Goal: Transaction & Acquisition: Purchase product/service

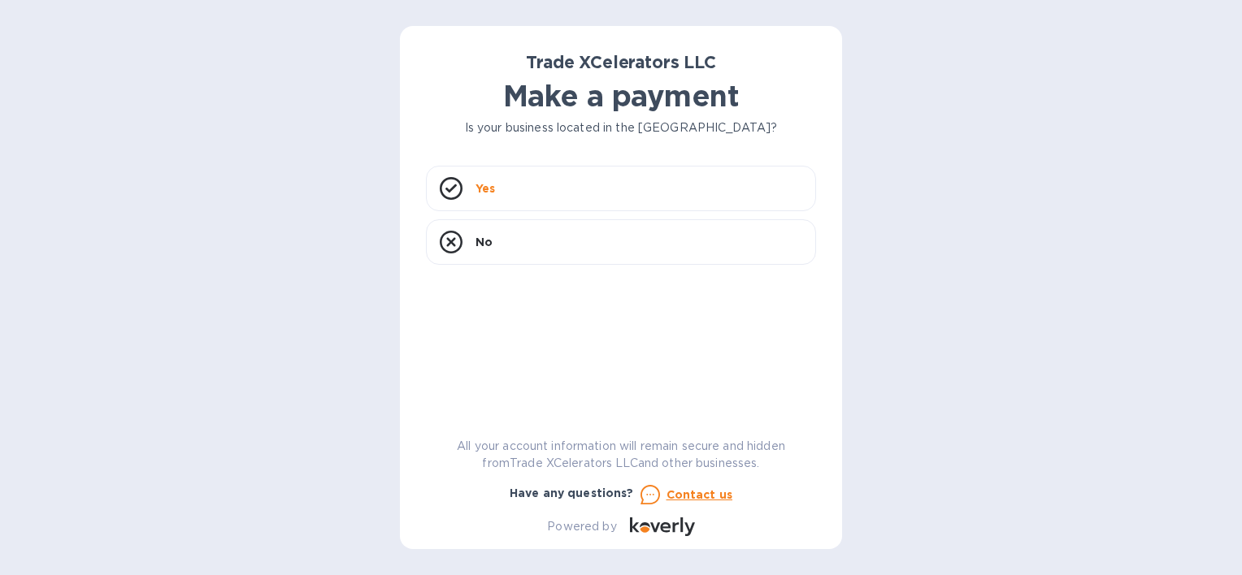
click at [631, 113] on h1 "Make a payment" at bounding box center [621, 96] width 390 height 34
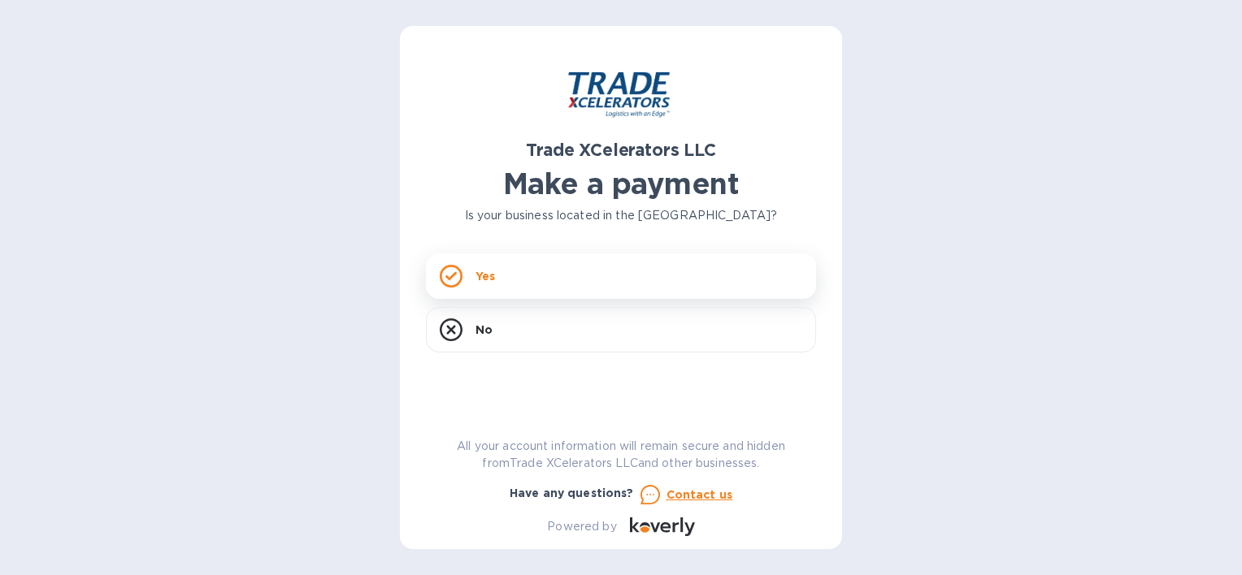
click at [594, 283] on div "Yes" at bounding box center [621, 277] width 390 height 46
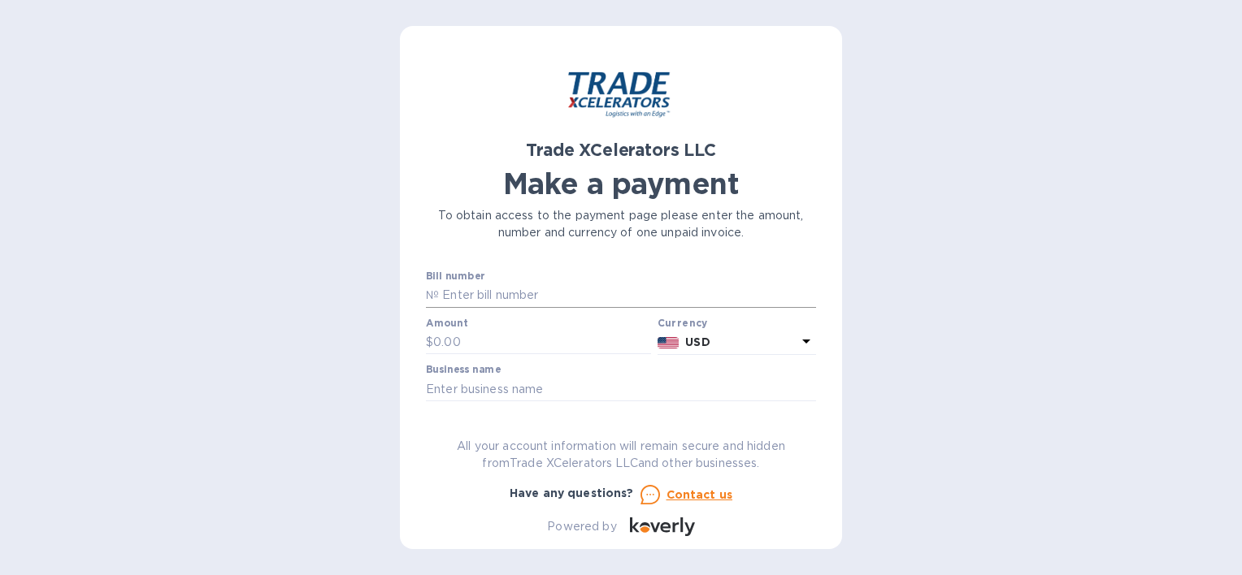
click at [593, 293] on input "text" at bounding box center [627, 296] width 377 height 24
type input "7506440-1"
click at [566, 343] on input "text" at bounding box center [542, 343] width 218 height 24
type input "2,770.71"
click at [560, 388] on input "text" at bounding box center [621, 389] width 390 height 24
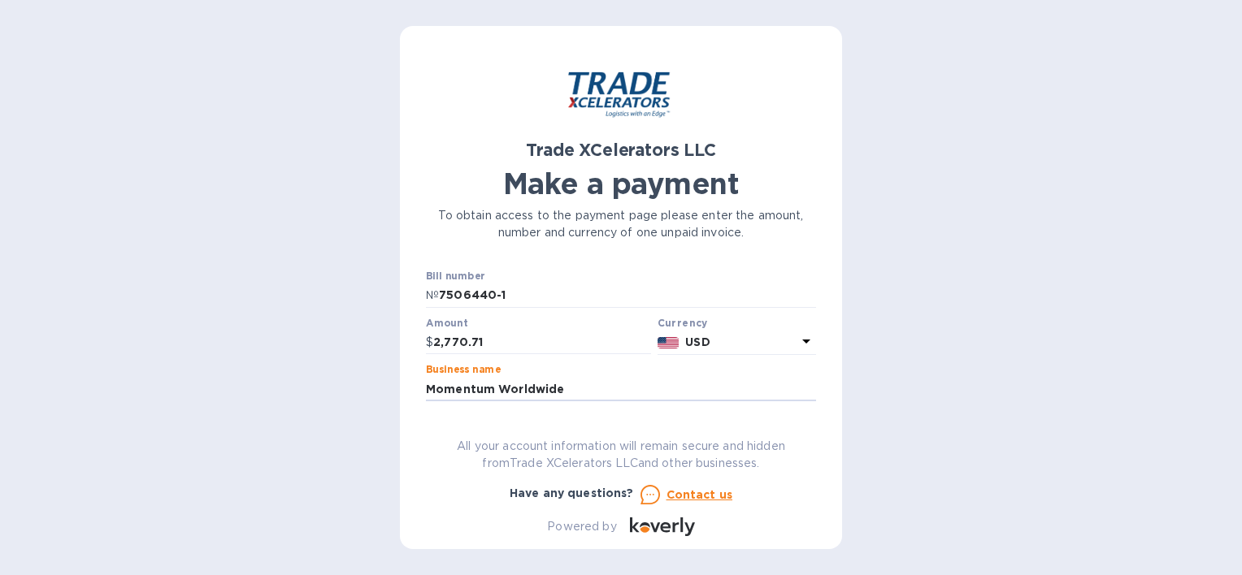
type input "Momentum Worldwide"
click at [426, 424] on button "Go to payment page" at bounding box center [621, 440] width 390 height 33
